Goal: Information Seeking & Learning: Learn about a topic

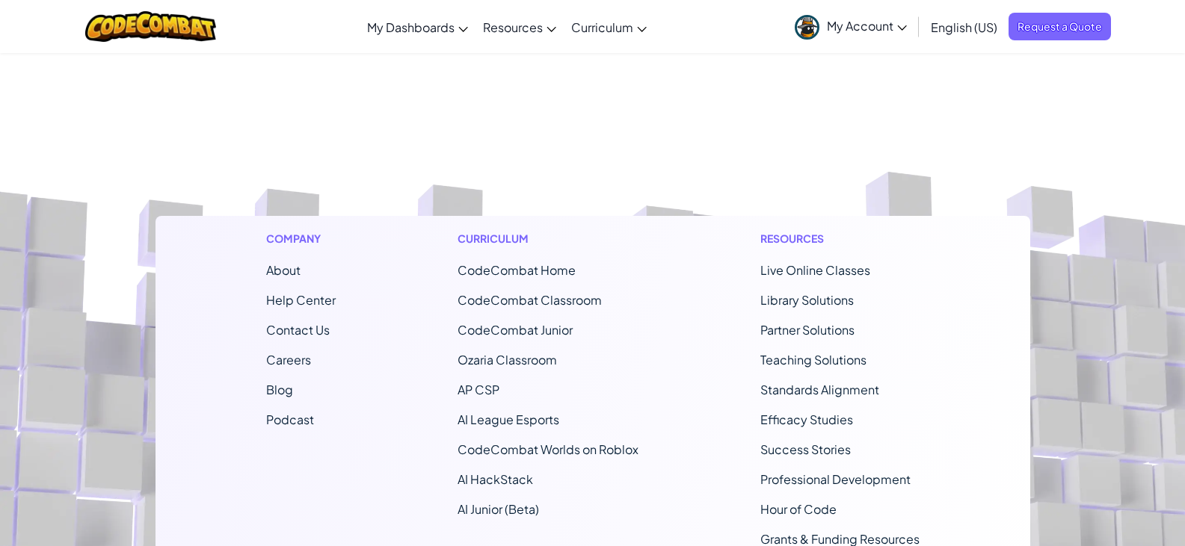
scroll to position [673, 0]
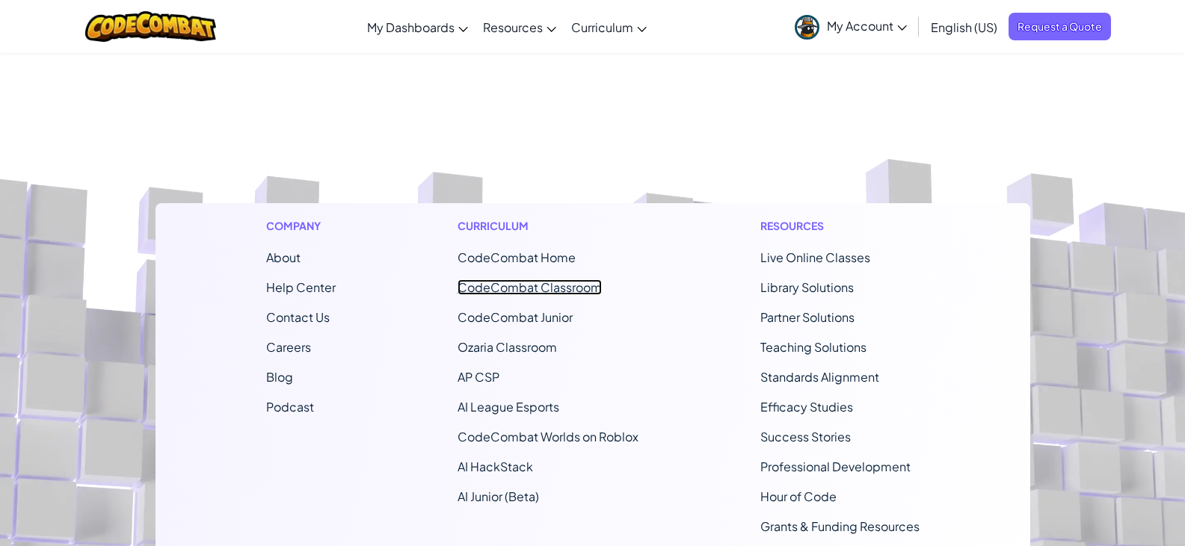
click at [533, 283] on link "CodeCombat Classroom" at bounding box center [529, 288] width 144 height 16
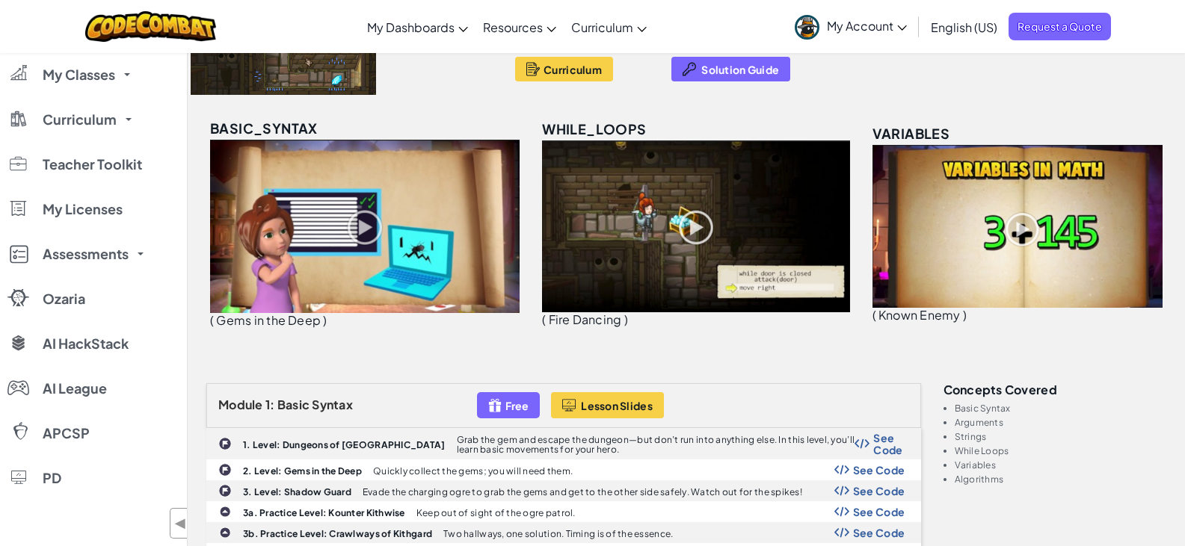
scroll to position [224, 0]
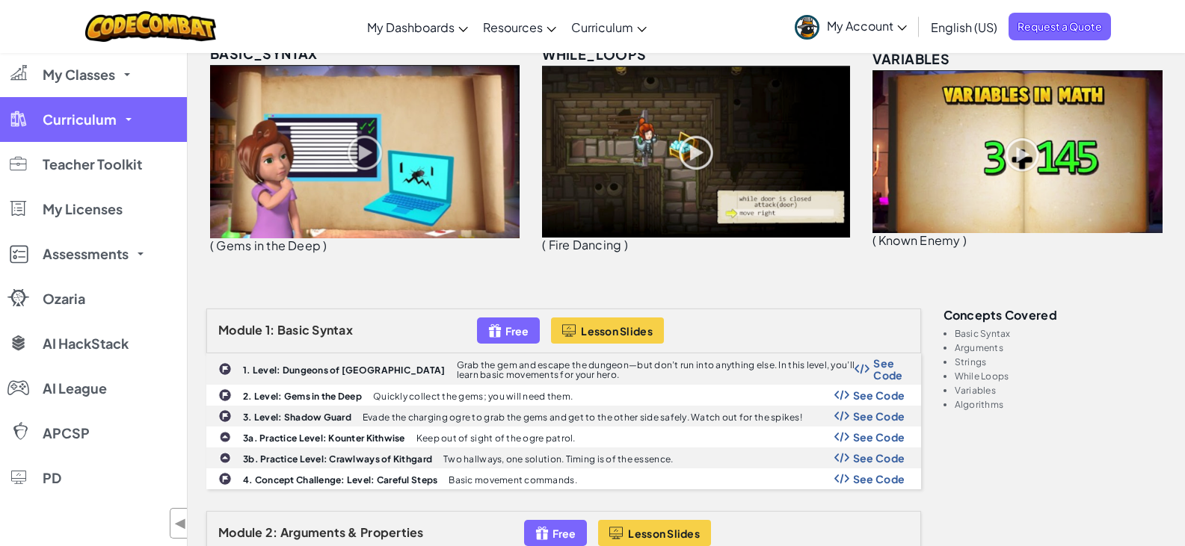
click at [131, 123] on link "Curriculum" at bounding box center [93, 119] width 187 height 45
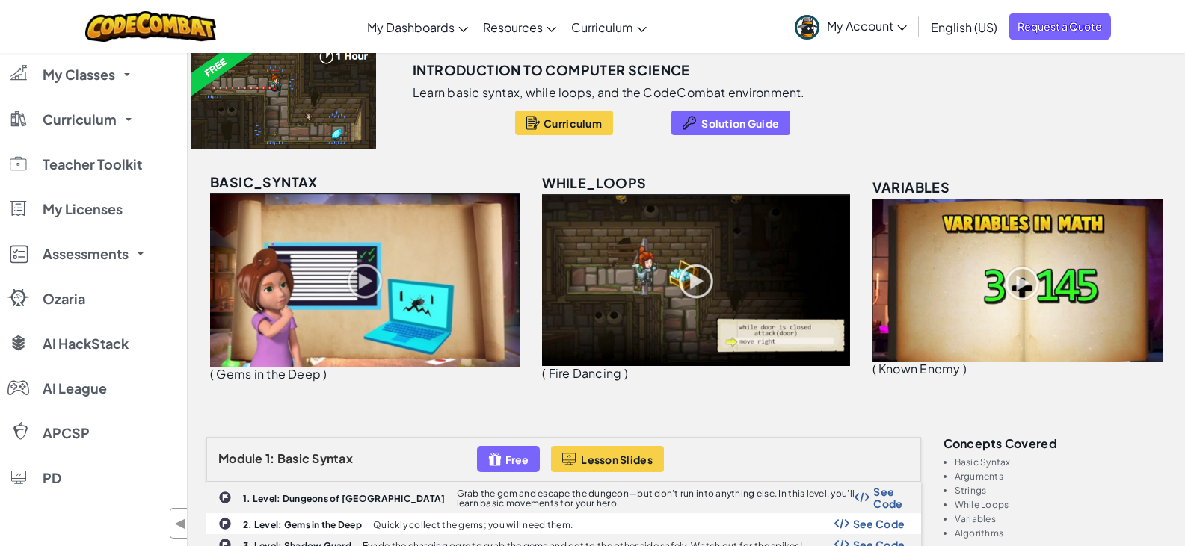
scroll to position [0, 0]
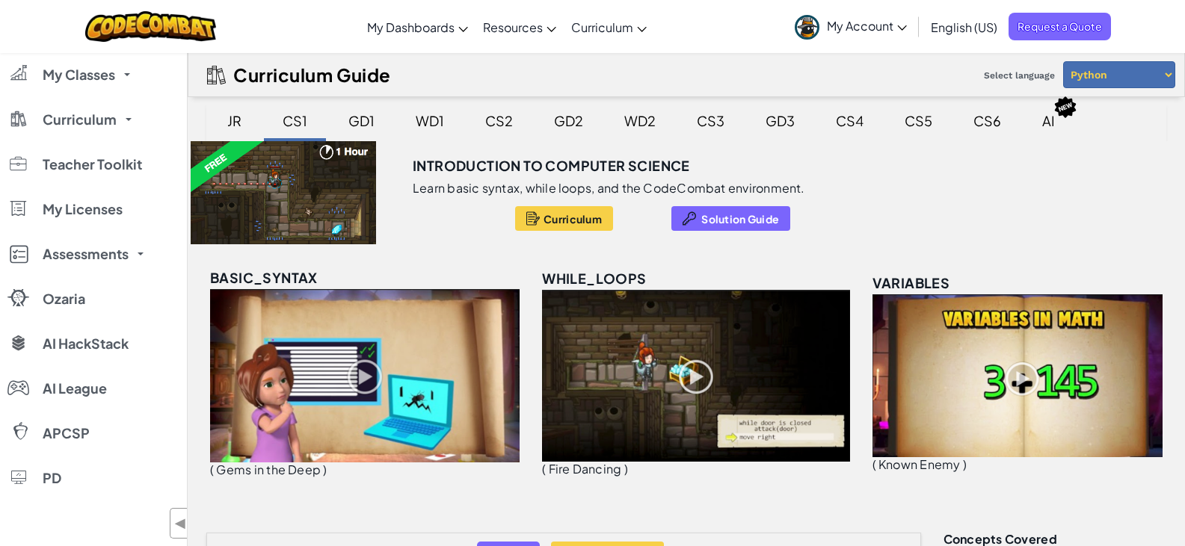
click at [1101, 74] on select "Python JavaScript" at bounding box center [1119, 74] width 112 height 27
click at [1063, 61] on select "Python JavaScript" at bounding box center [1119, 74] width 112 height 27
click at [1138, 81] on select "Python JavaScript" at bounding box center [1119, 74] width 112 height 27
select select "python"
click at [1063, 61] on select "Python JavaScript" at bounding box center [1119, 74] width 112 height 27
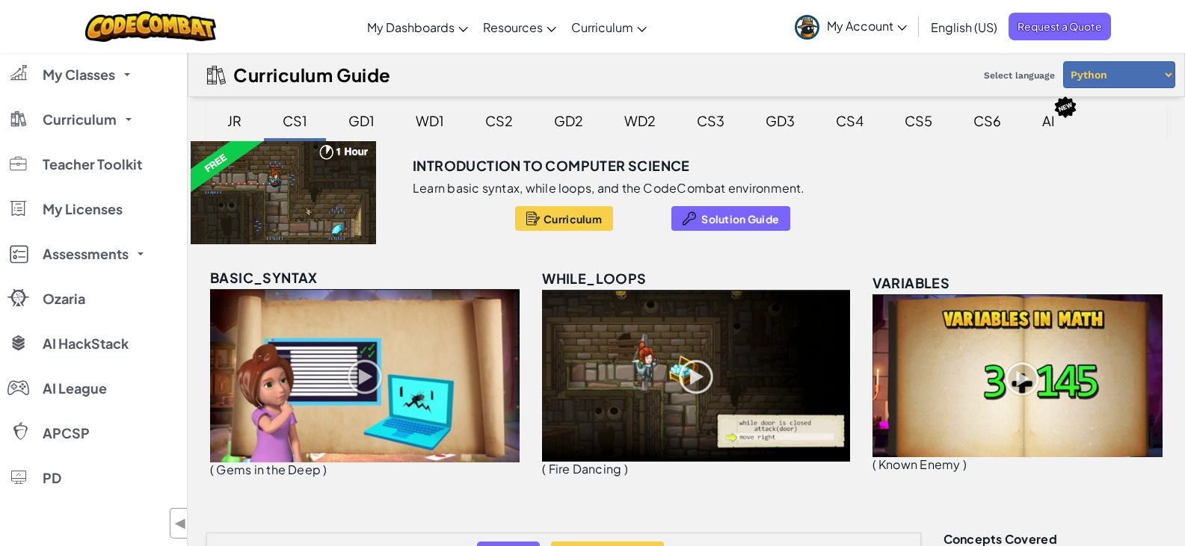
click at [1085, 224] on div "Introduction to Computer Science Learn basic syntax, while loops, and the CodeC…" at bounding box center [686, 192] width 997 height 103
click at [1055, 125] on div "AI" at bounding box center [1048, 120] width 43 height 35
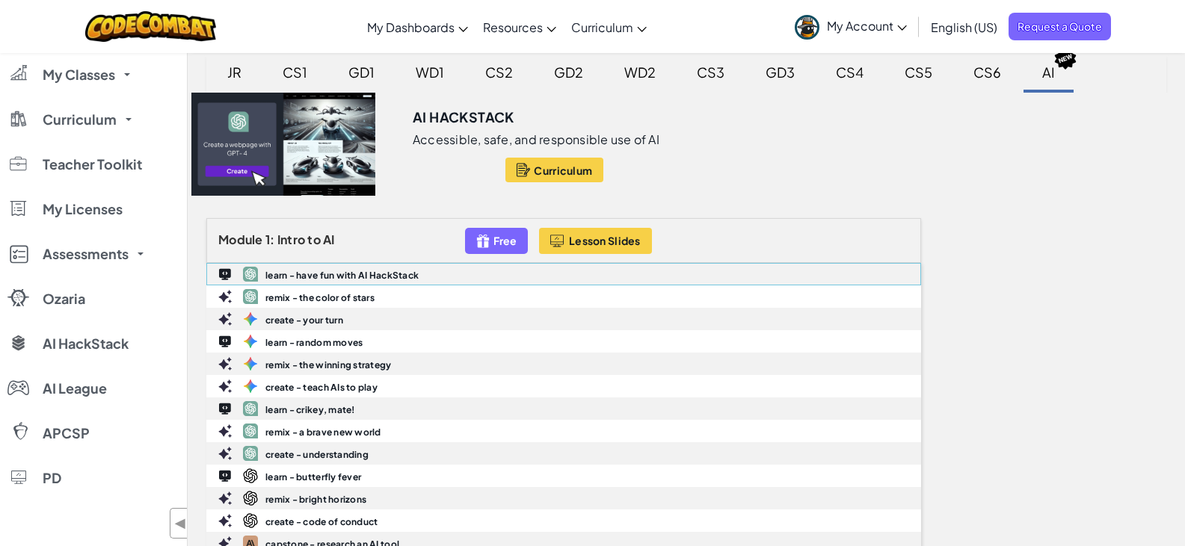
scroll to position [75, 0]
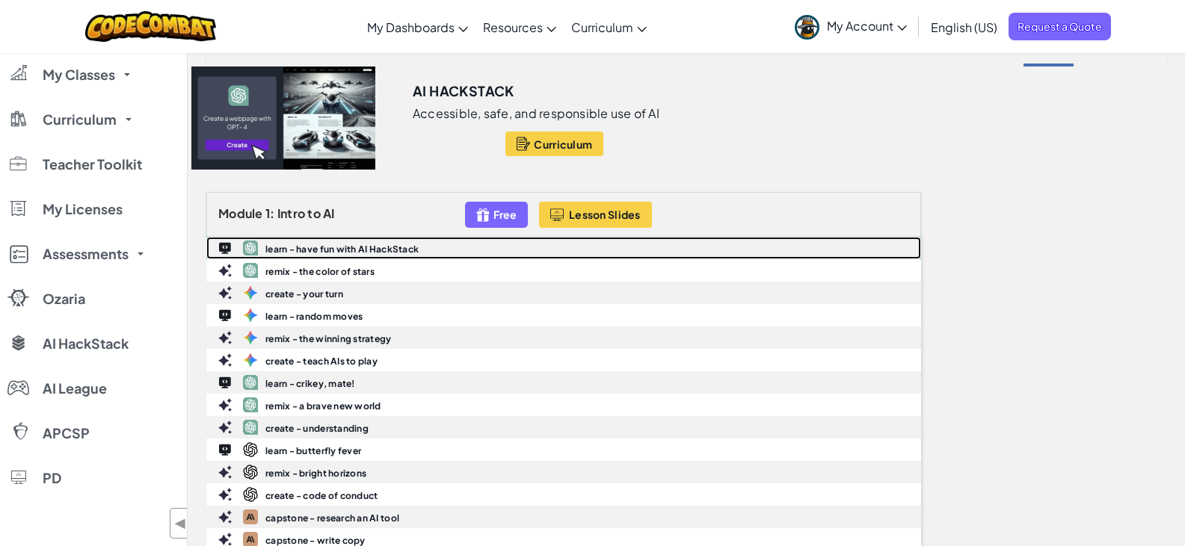
click at [371, 251] on b "learn - have fun with AI HackStack" at bounding box center [341, 249] width 153 height 11
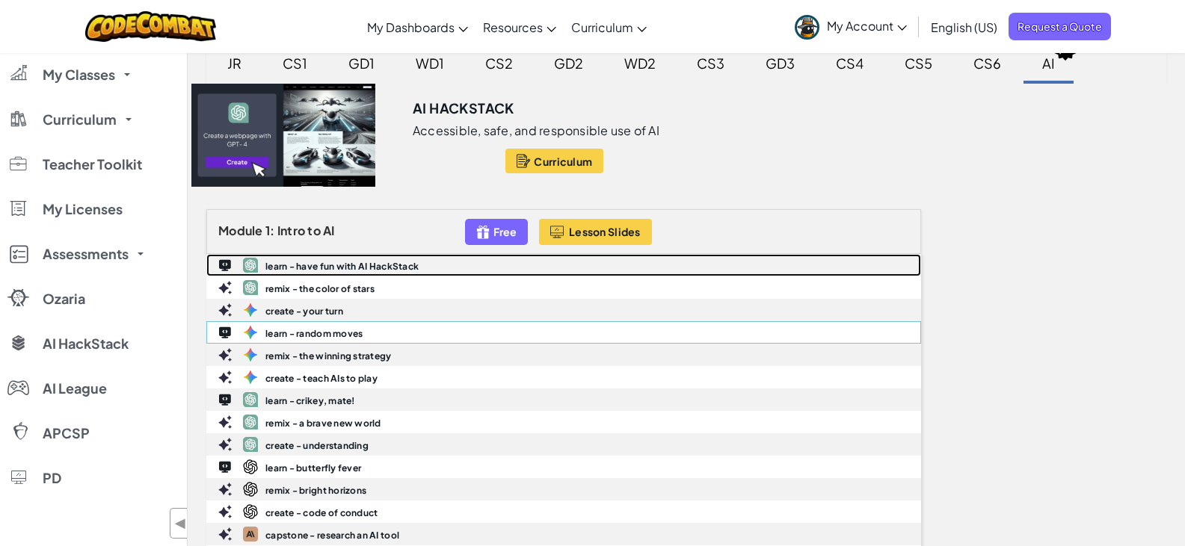
scroll to position [0, 0]
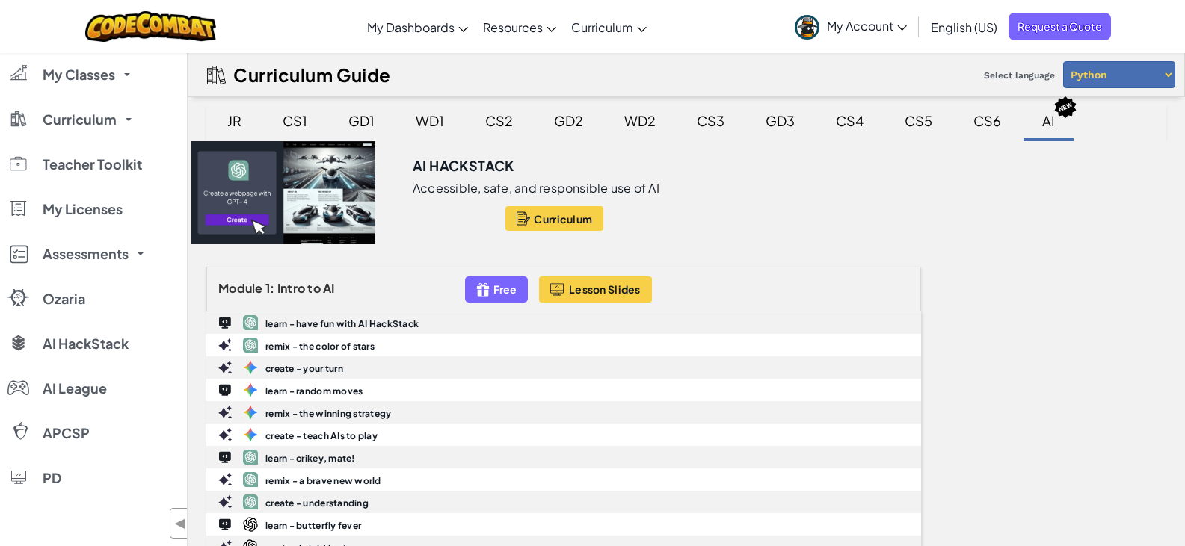
click at [291, 118] on div "CS1" at bounding box center [295, 120] width 55 height 35
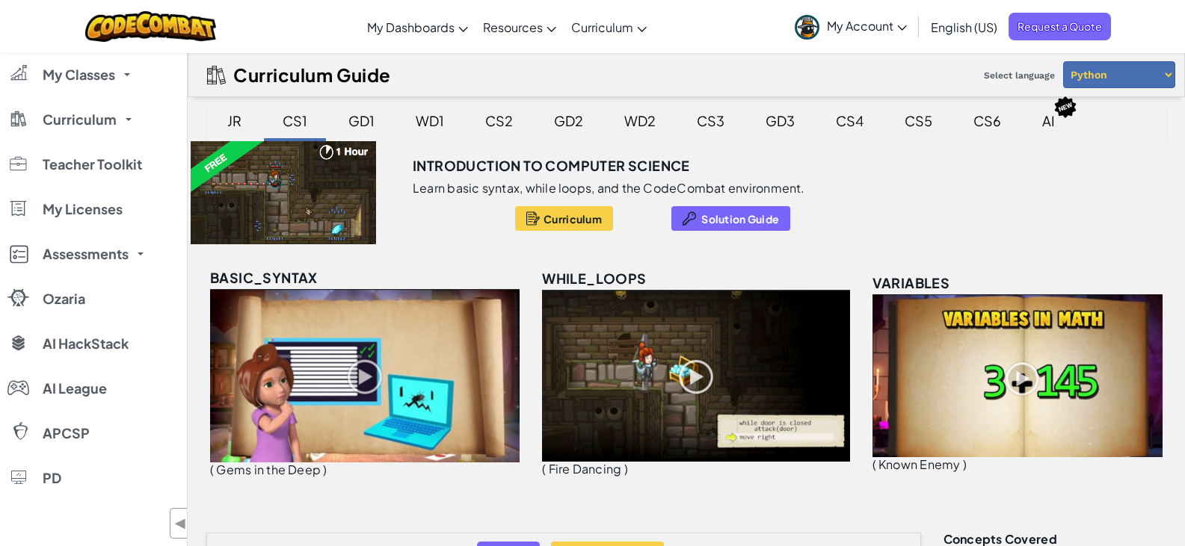
click at [232, 120] on div "JR" at bounding box center [234, 120] width 44 height 35
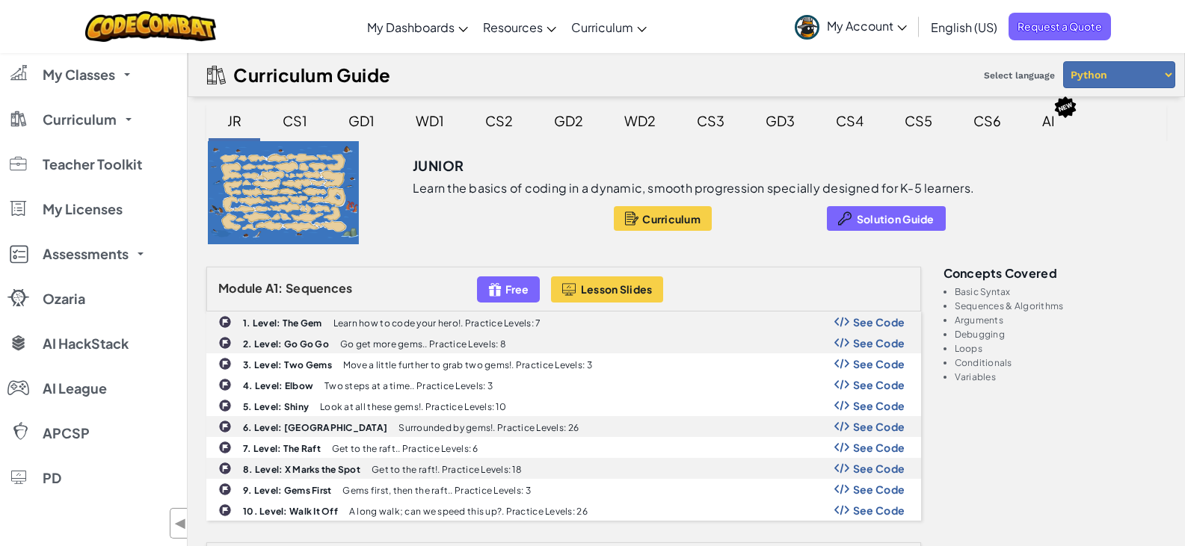
click at [291, 121] on div "CS1" at bounding box center [295, 120] width 55 height 35
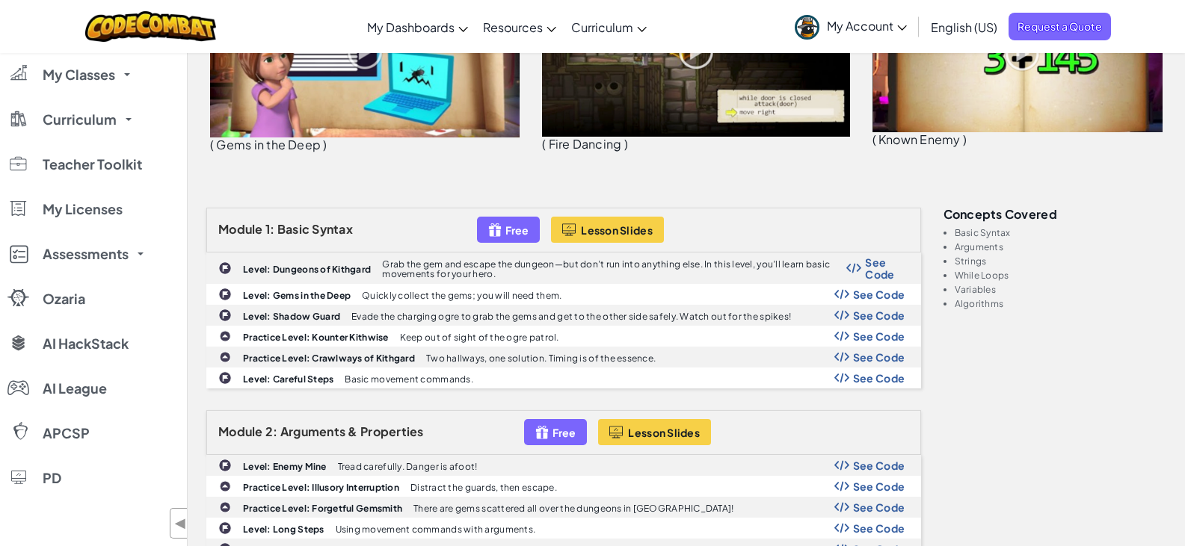
scroll to position [374, 0]
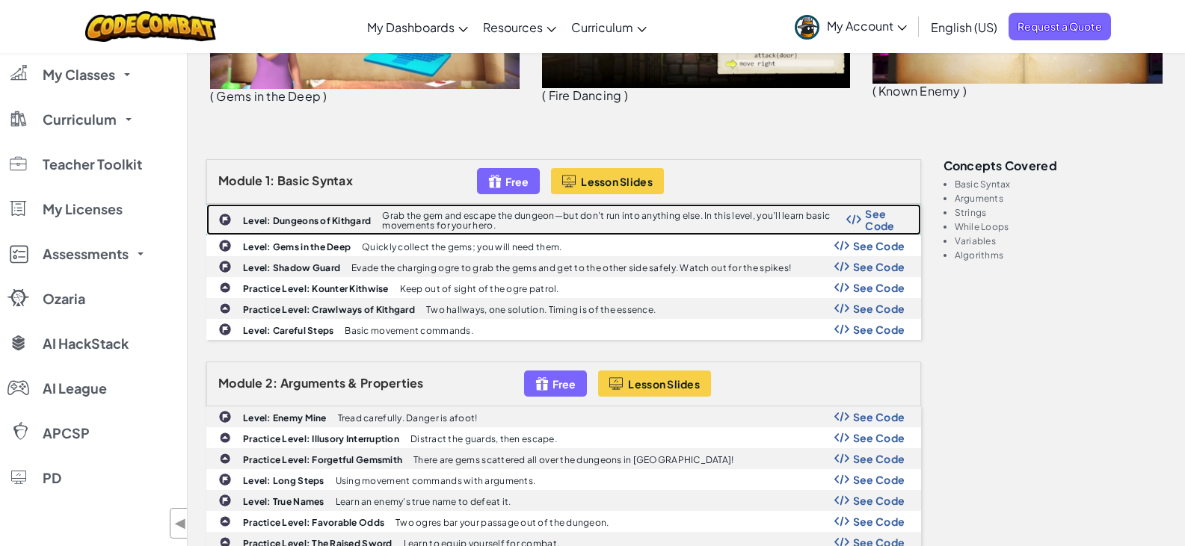
click at [341, 227] on div "Level: Dungeons of [PERSON_NAME] Grab the gem and escape the dungeon—but don’t …" at bounding box center [563, 220] width 713 height 30
